Goal: Check status: Check status

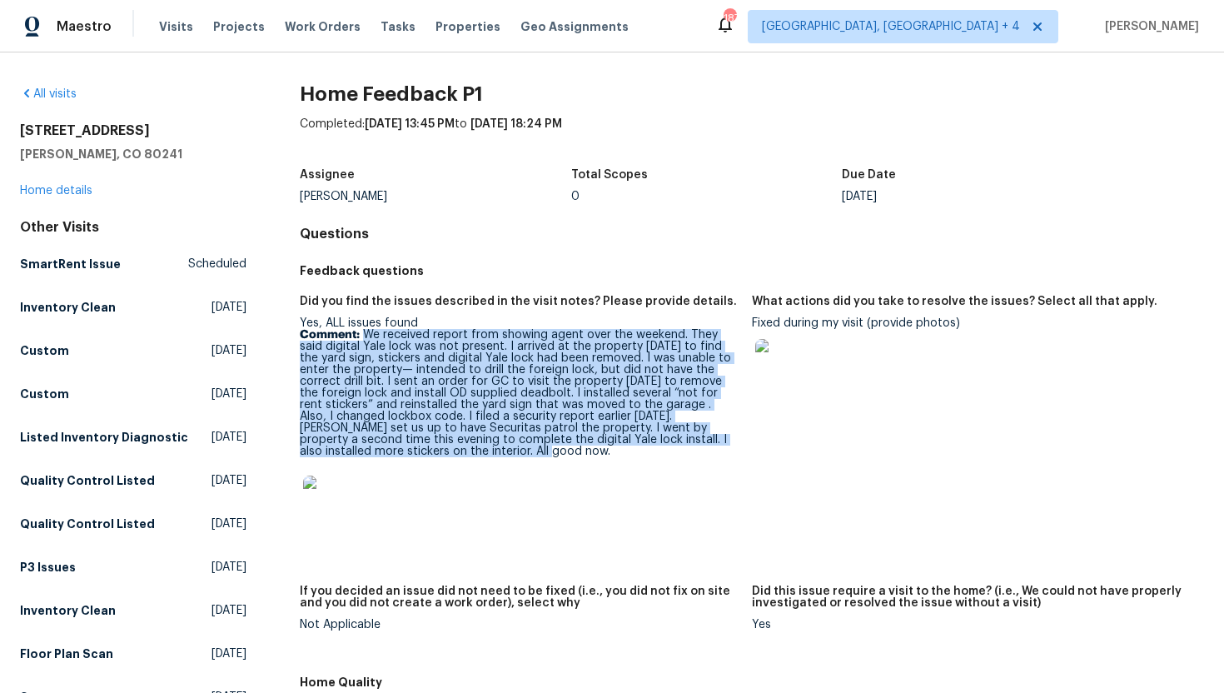
drag, startPoint x: 352, startPoint y: 451, endPoint x: 361, endPoint y: 335, distance: 116.1
click at [362, 336] on p "Comment: We received report from showing agent over the weekend. They said digi…" at bounding box center [519, 393] width 439 height 128
copy p "We received report from showing agent over the weekend. They said digital Yale …"
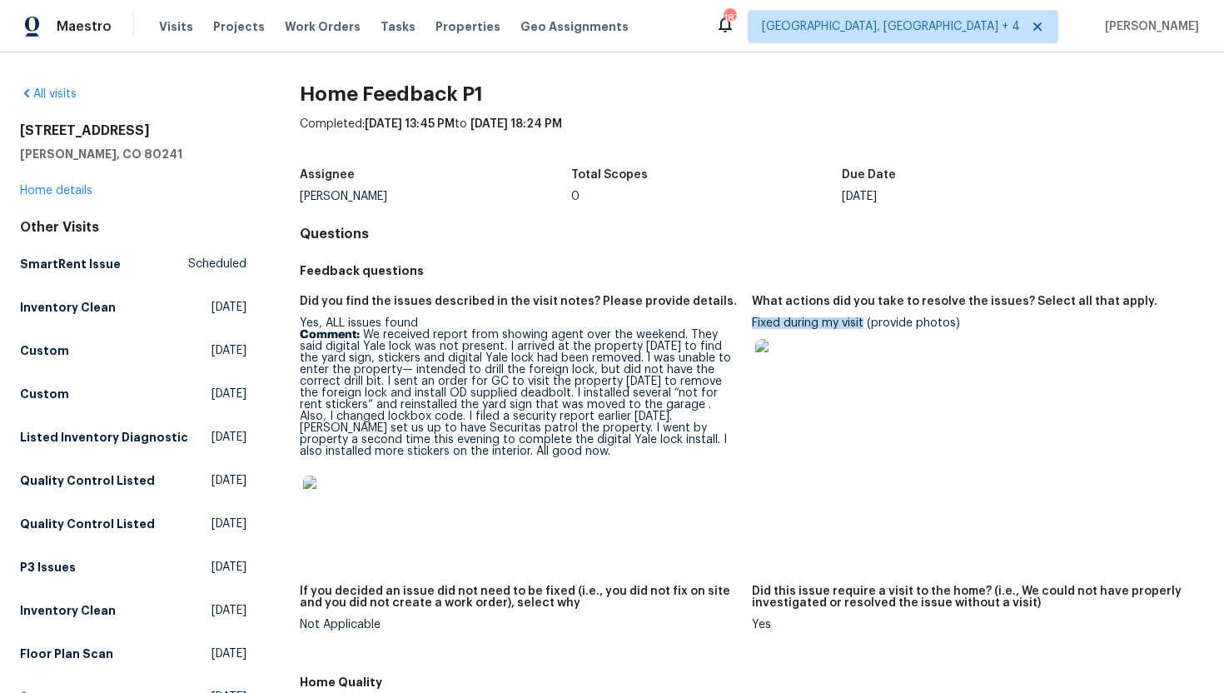
drag, startPoint x: 865, startPoint y: 325, endPoint x: 752, endPoint y: 325, distance: 113.2
click at [752, 325] on div "Fixed during my visit (provide photos)" at bounding box center [971, 359] width 439 height 85
copy div "Fixed during my visit"
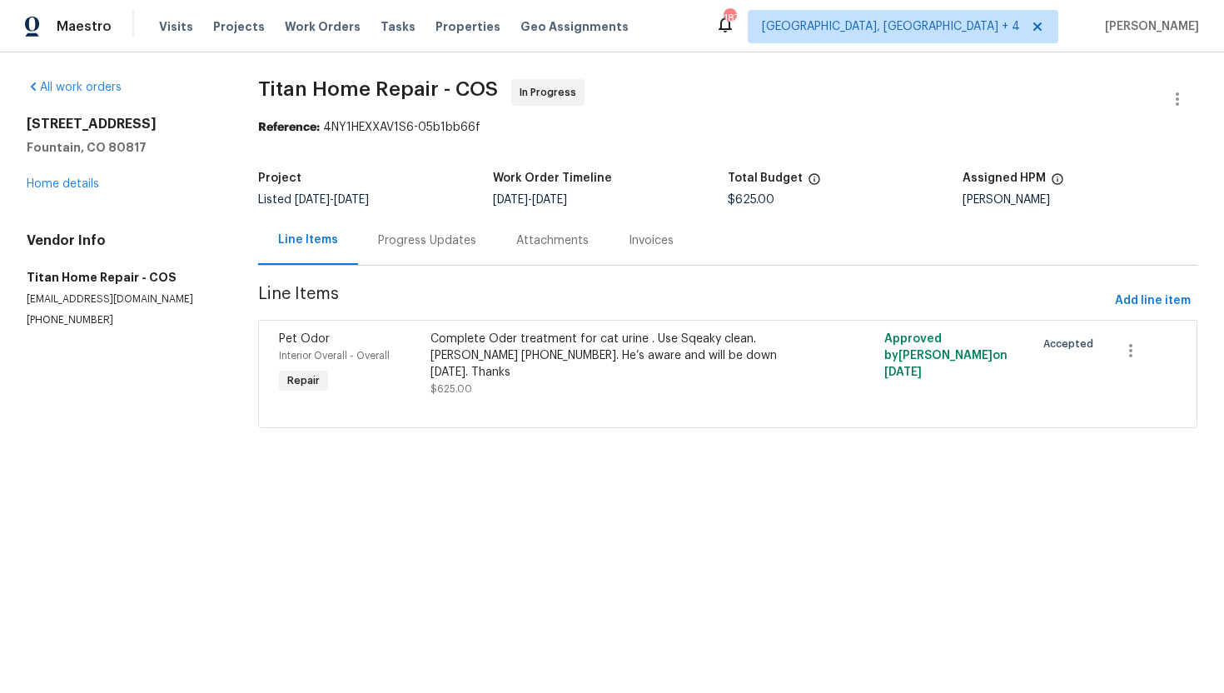
click at [397, 222] on div "Progress Updates" at bounding box center [427, 240] width 138 height 49
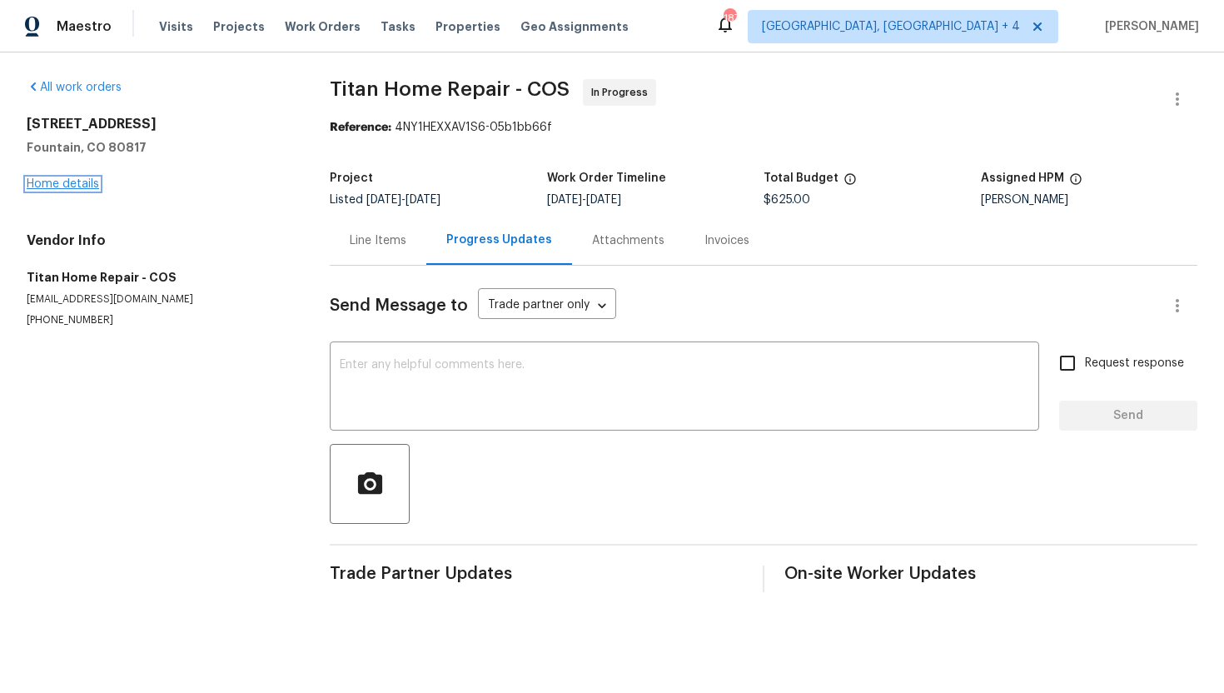
click at [96, 188] on link "Home details" at bounding box center [63, 184] width 72 height 12
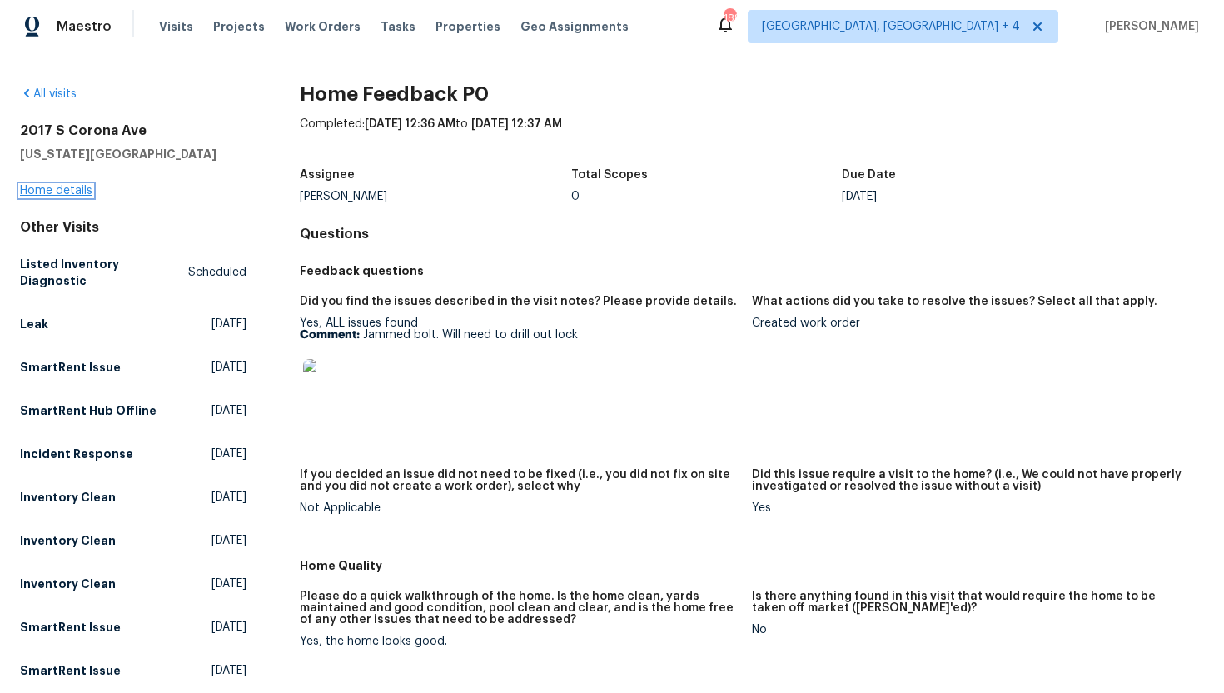
click at [85, 192] on link "Home details" at bounding box center [56, 191] width 72 height 12
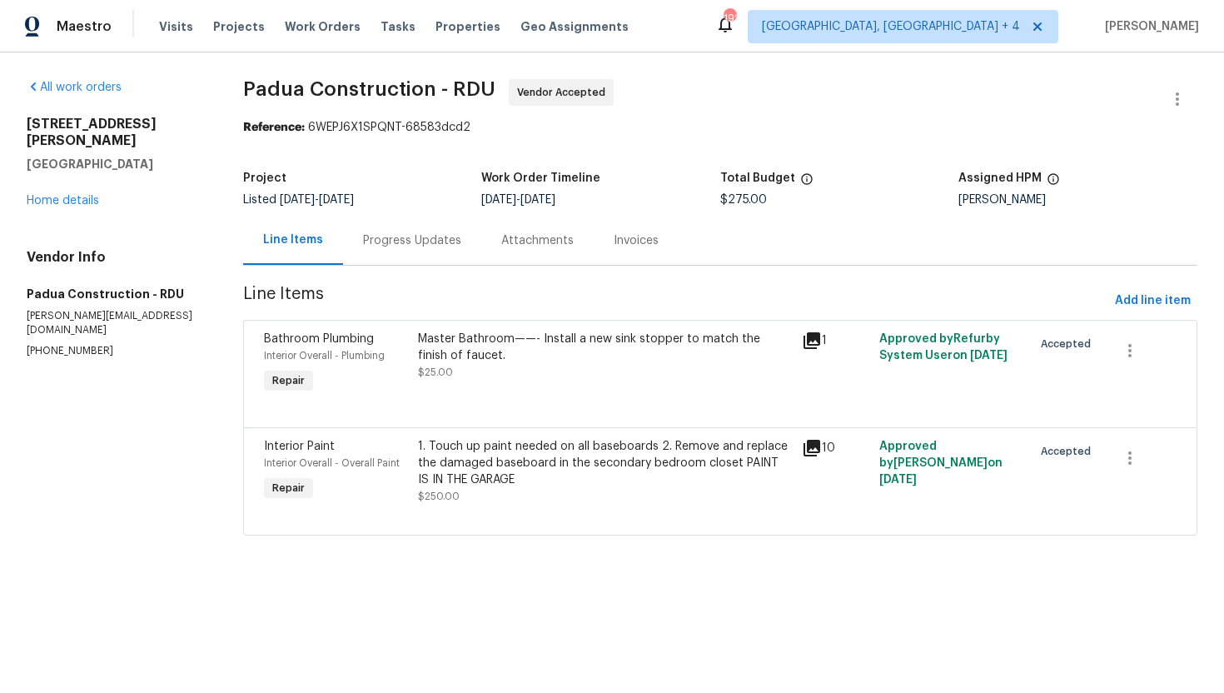
click at [397, 253] on div "Progress Updates" at bounding box center [412, 240] width 138 height 49
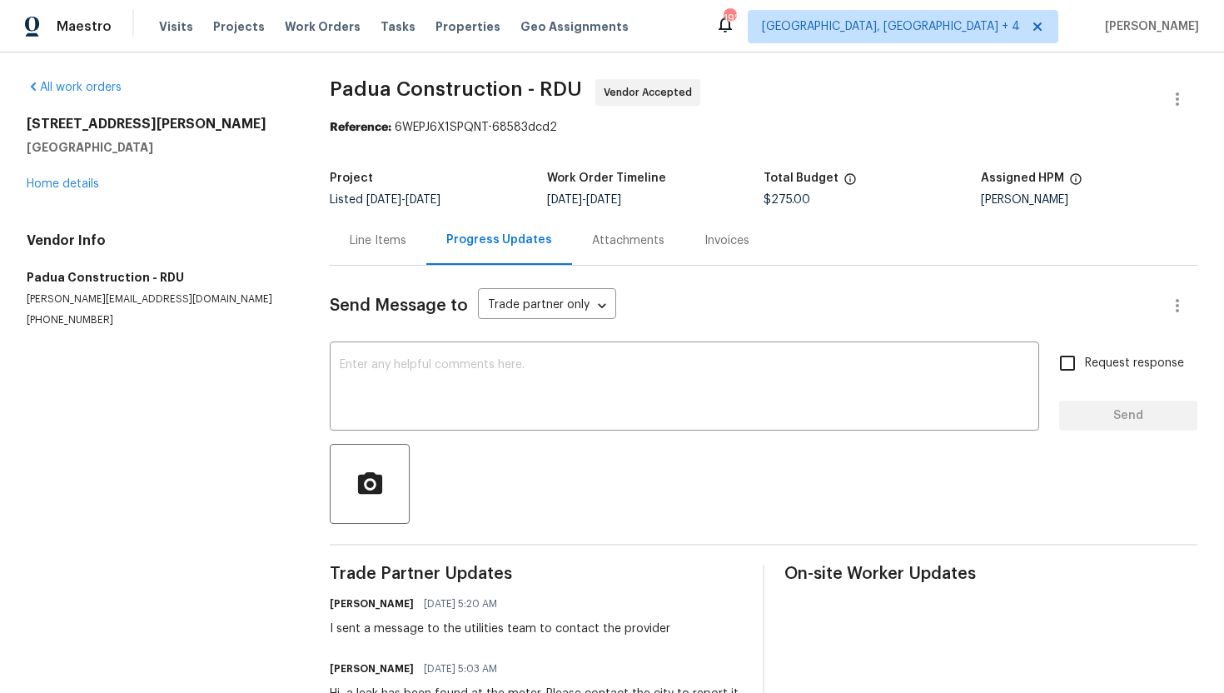
click at [354, 248] on div "Line Items" at bounding box center [378, 240] width 57 height 17
